Goal: Information Seeking & Learning: Learn about a topic

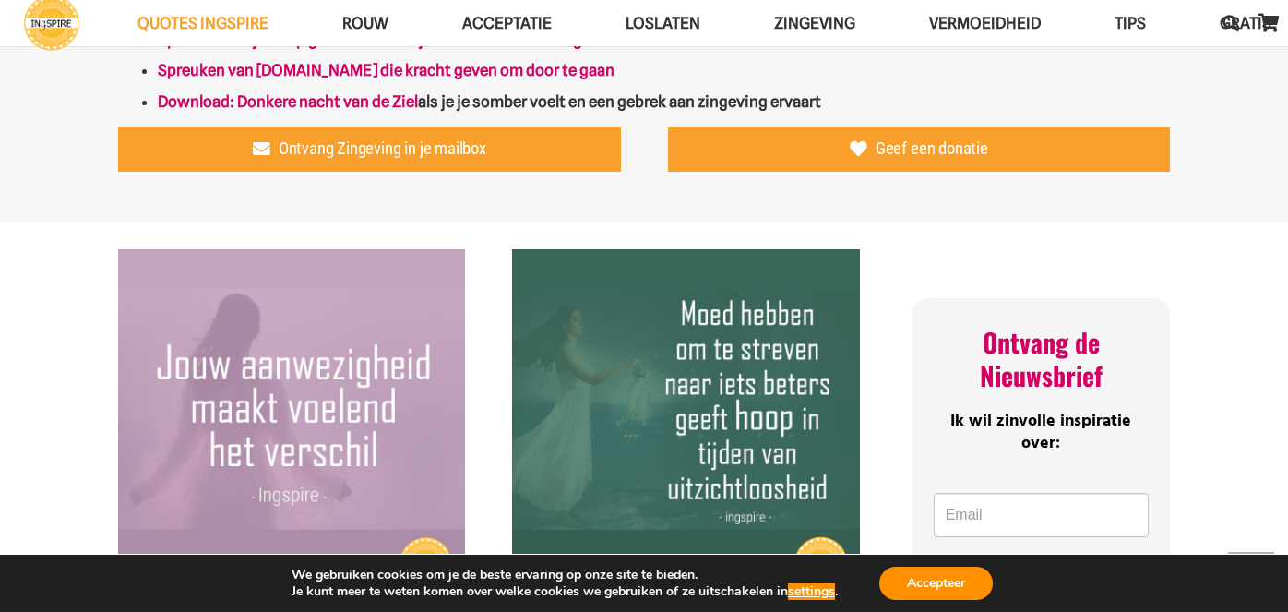
scroll to position [457, 0]
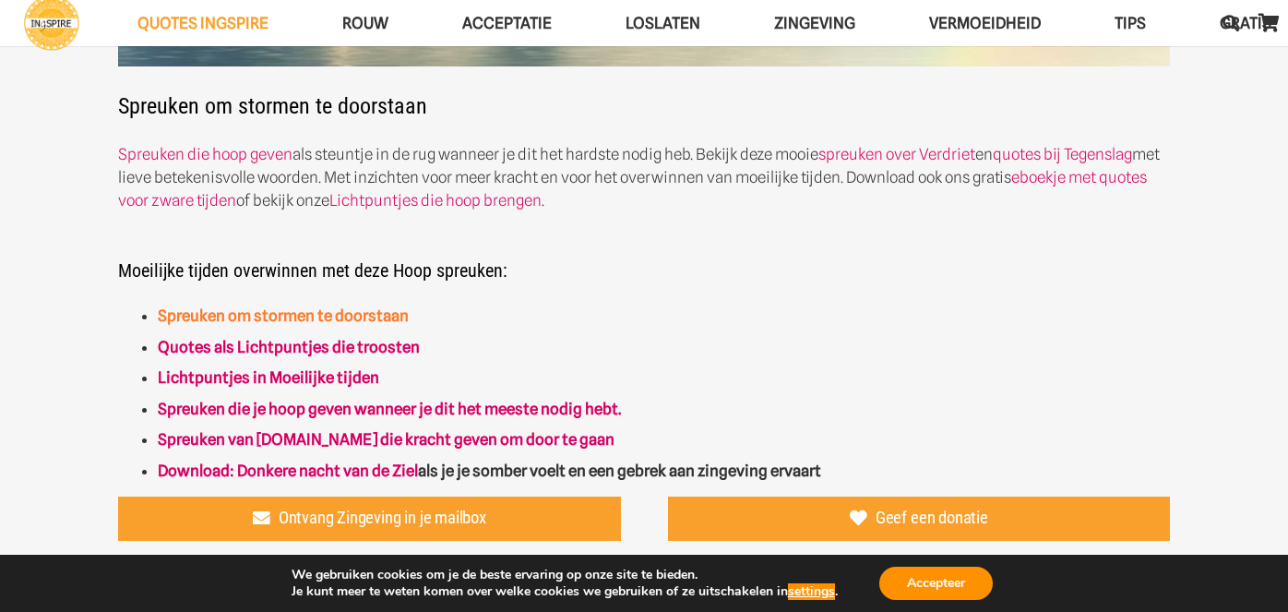
click at [368, 203] on link "Spreuken om stormen te doorstaan" at bounding box center [283, 315] width 251 height 18
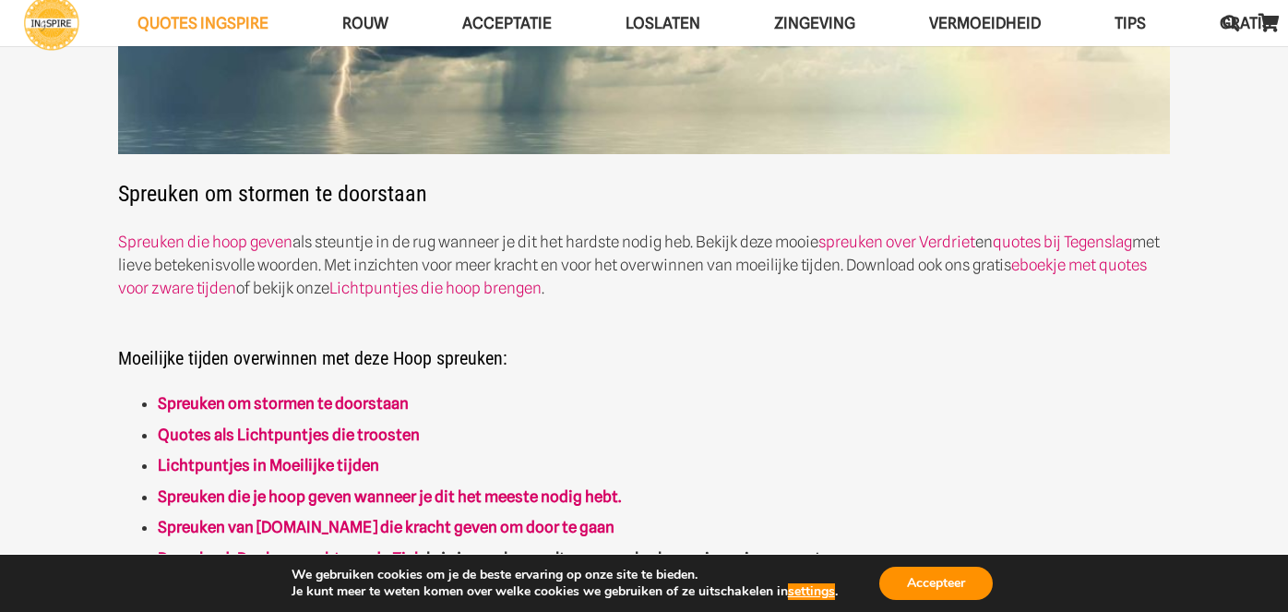
scroll to position [461, 0]
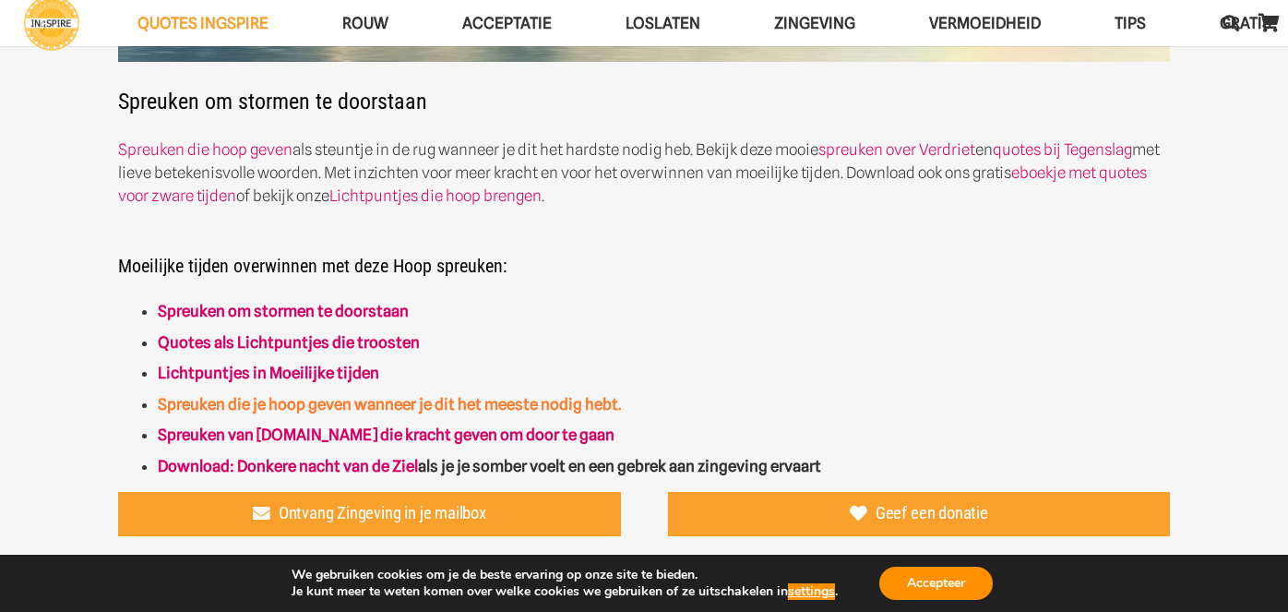
click at [447, 407] on strong "Spreuken die je hoop geven wanneer je dit het meeste nodig hebt." at bounding box center [389, 404] width 463 height 18
